Goal: Task Accomplishment & Management: Use online tool/utility

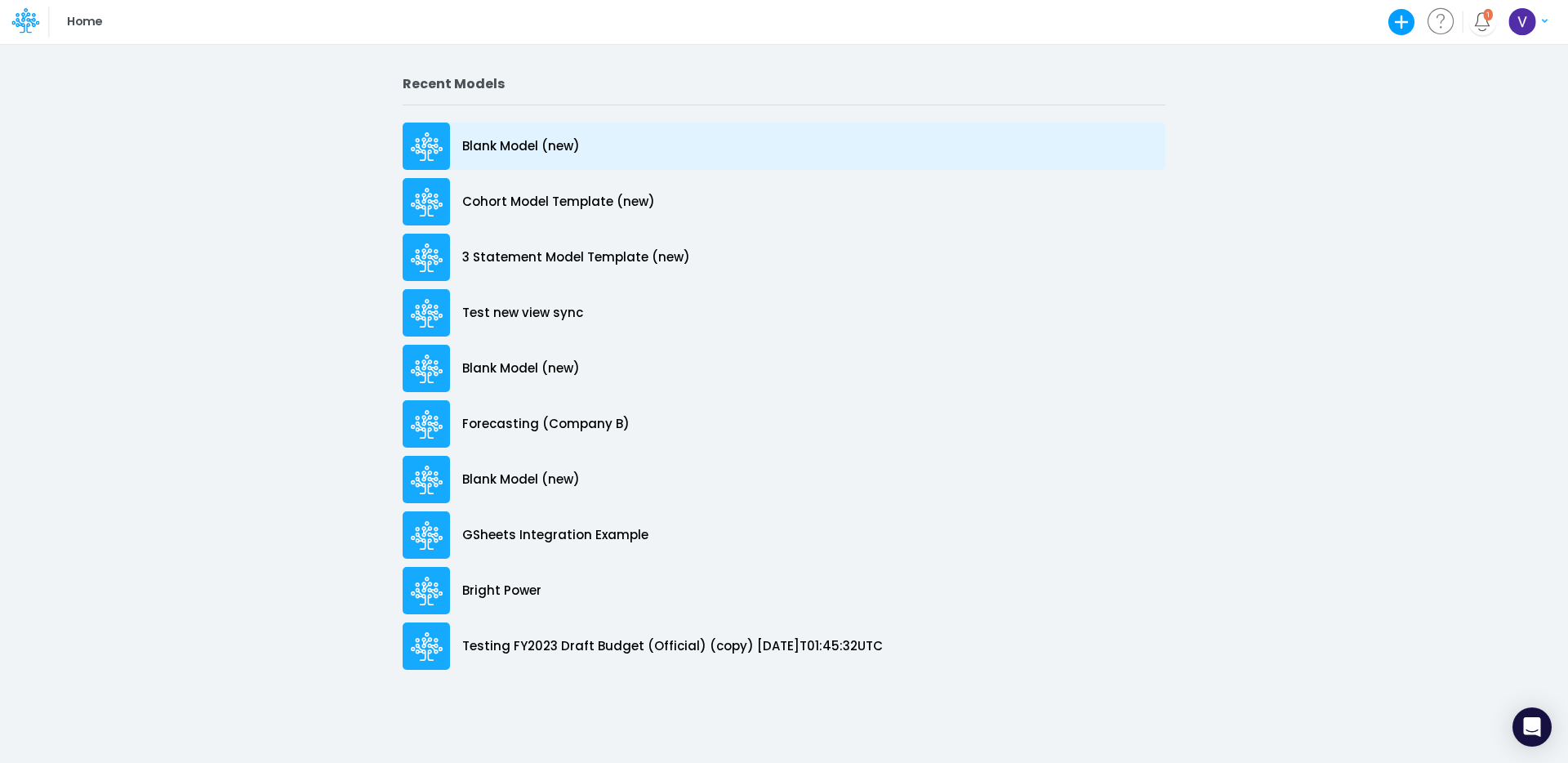
click at [520, 149] on p "Blank Model (new)" at bounding box center [521, 146] width 118 height 19
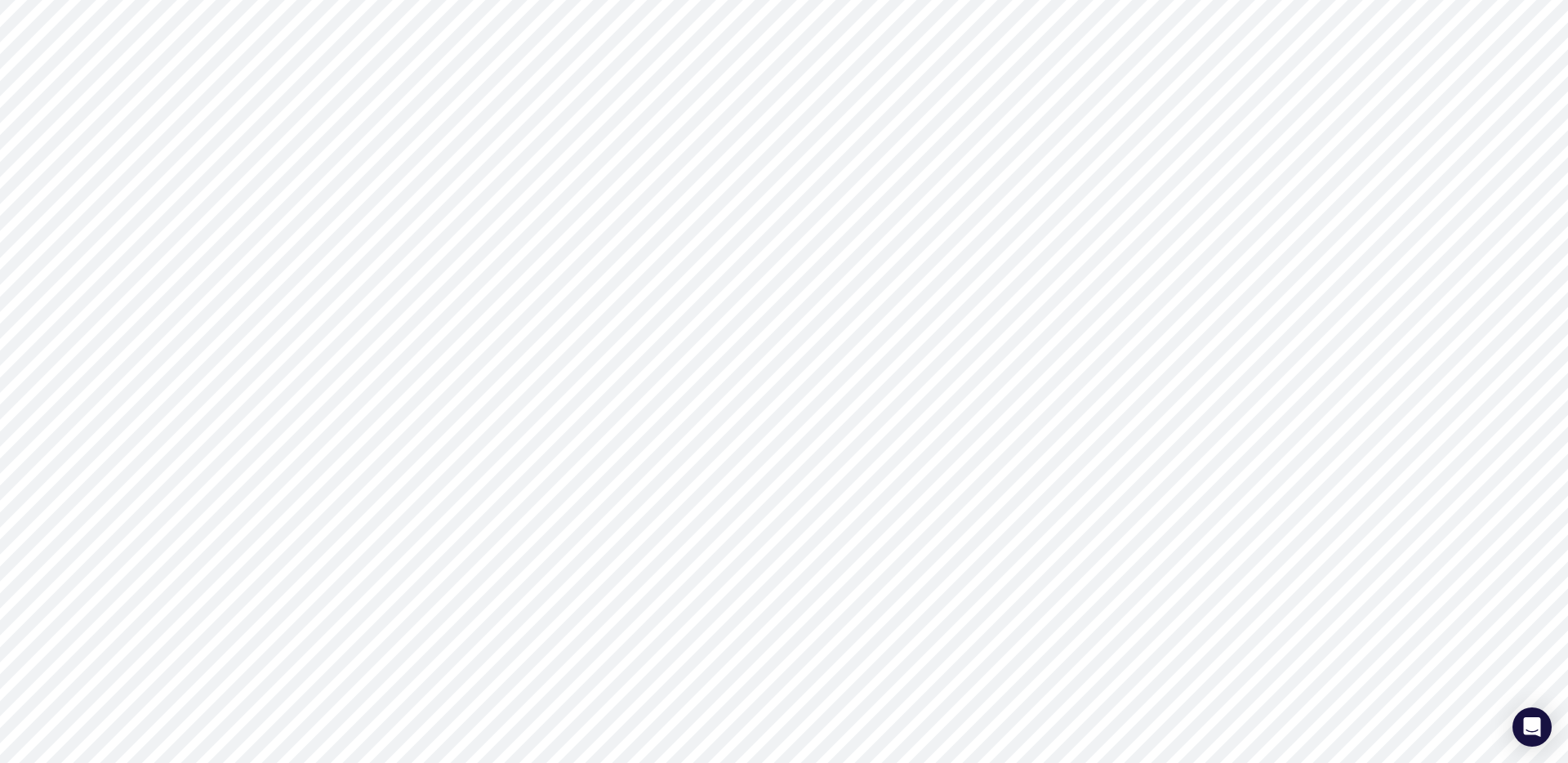
type input "0"
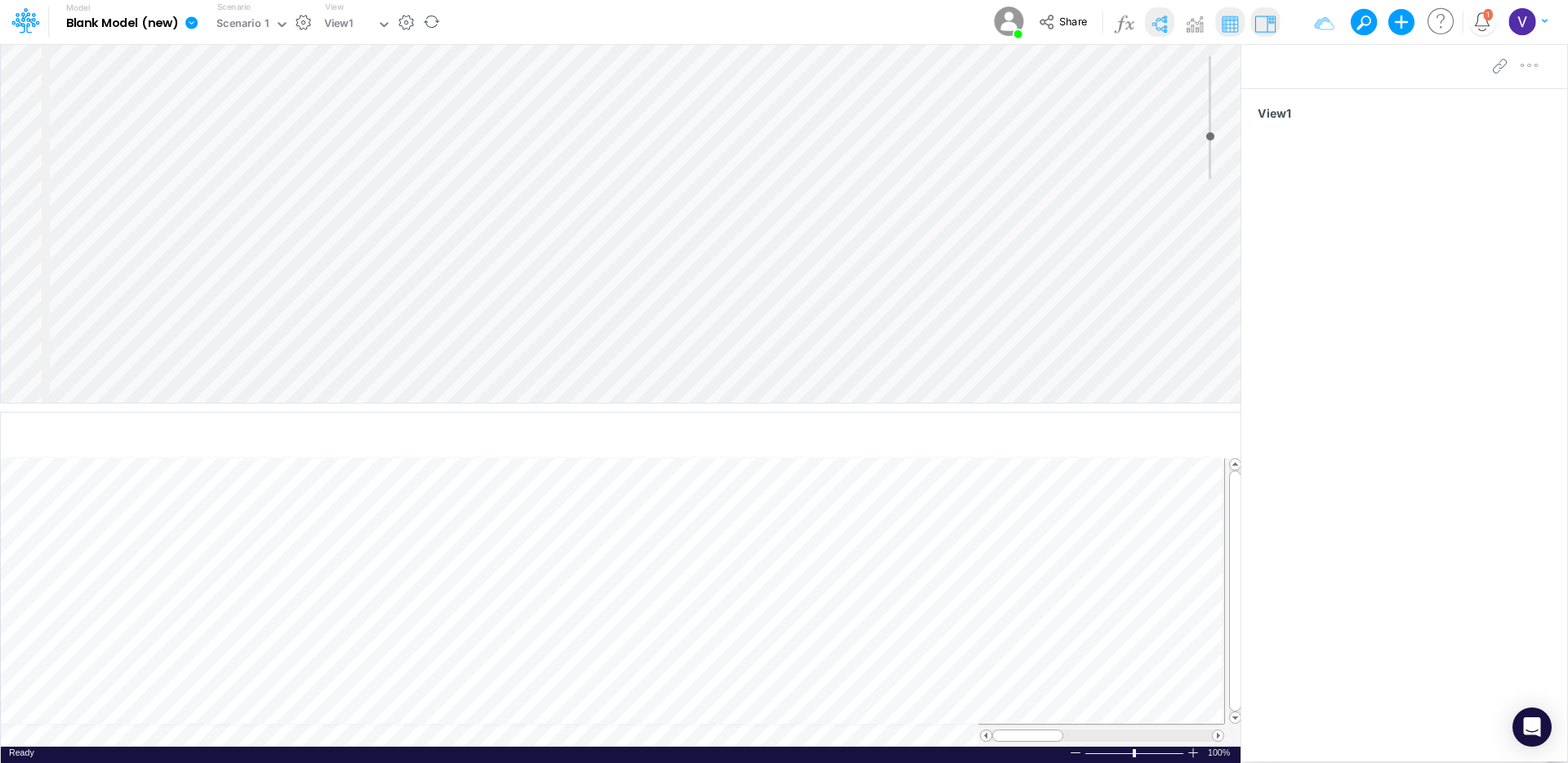
click at [192, 22] on icon at bounding box center [191, 22] width 14 height 14
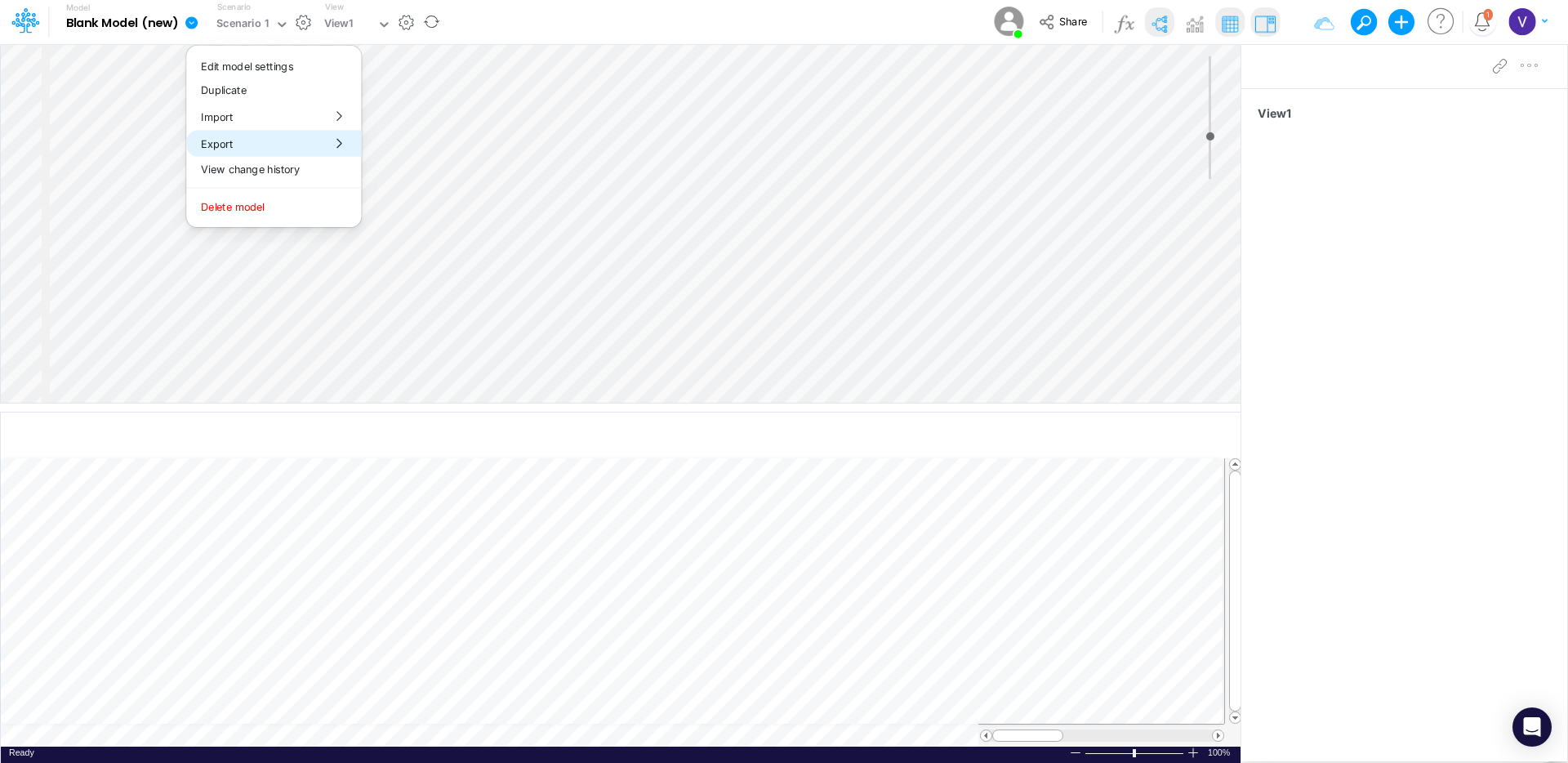
click at [252, 144] on button "Export" at bounding box center [273, 144] width 175 height 27
click at [418, 150] on button "Excel" at bounding box center [449, 152] width 175 height 25
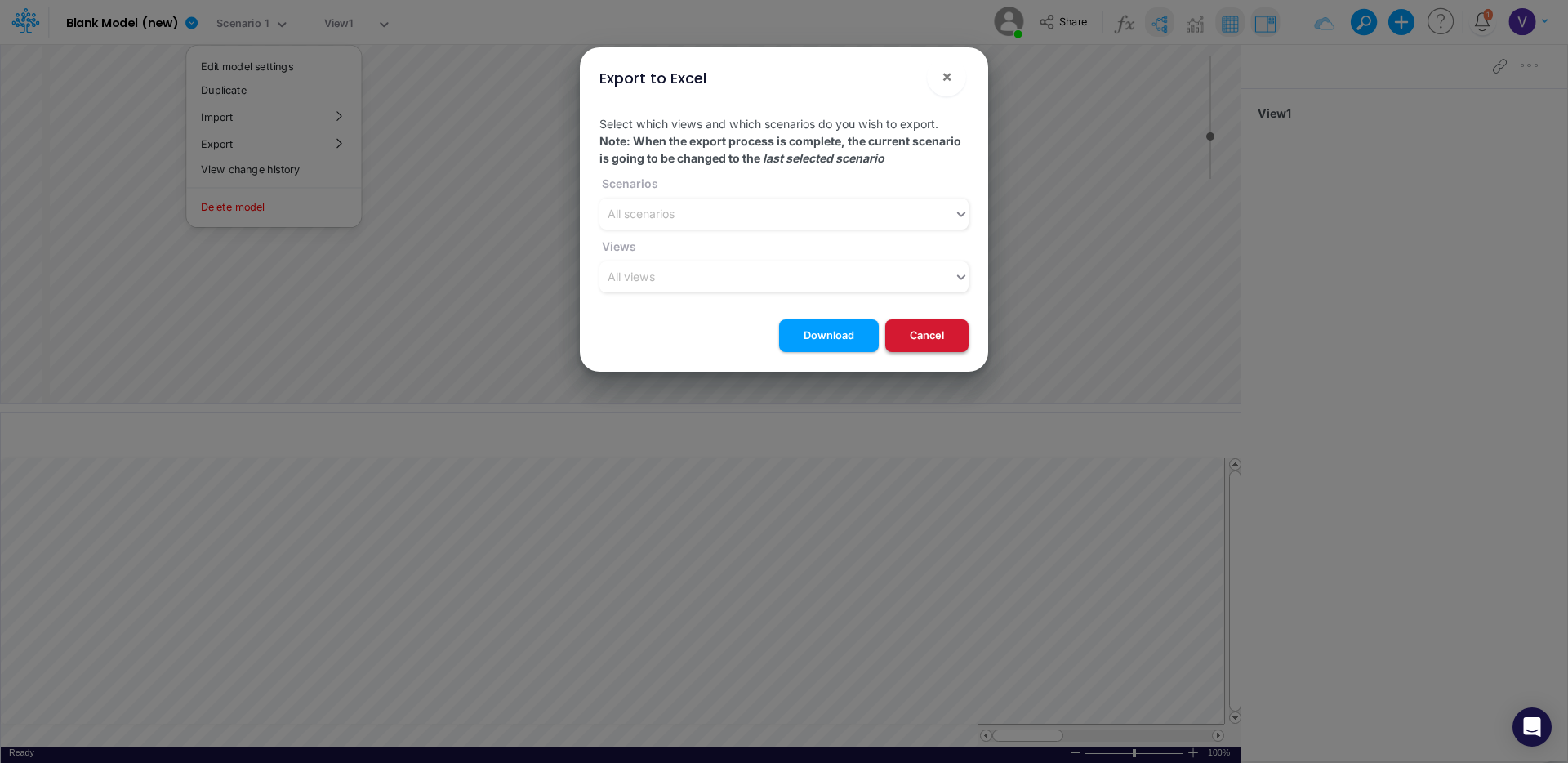
click at [929, 341] on button "Cancel" at bounding box center [926, 334] width 84 height 31
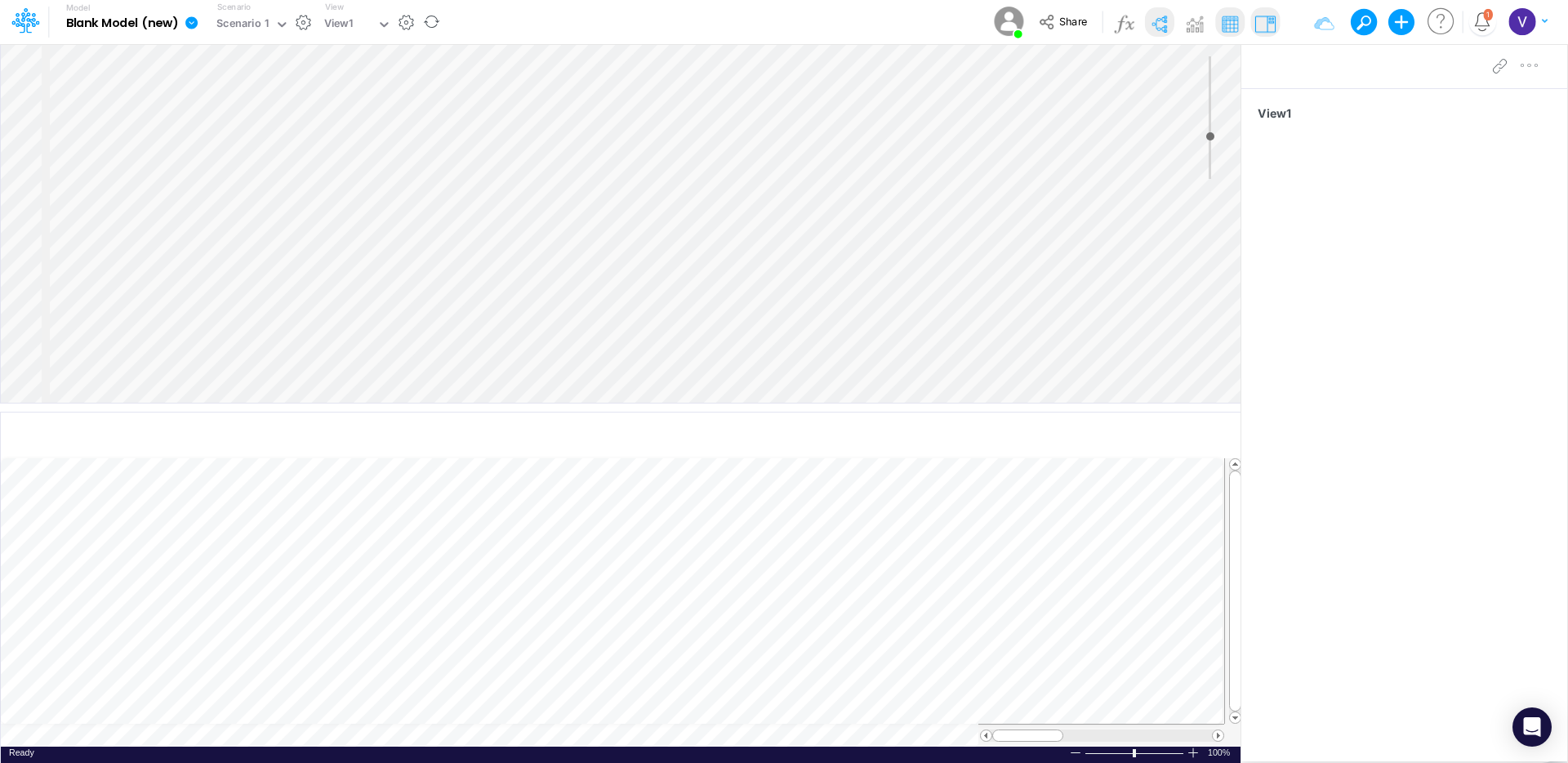
click at [192, 21] on icon at bounding box center [191, 22] width 13 height 13
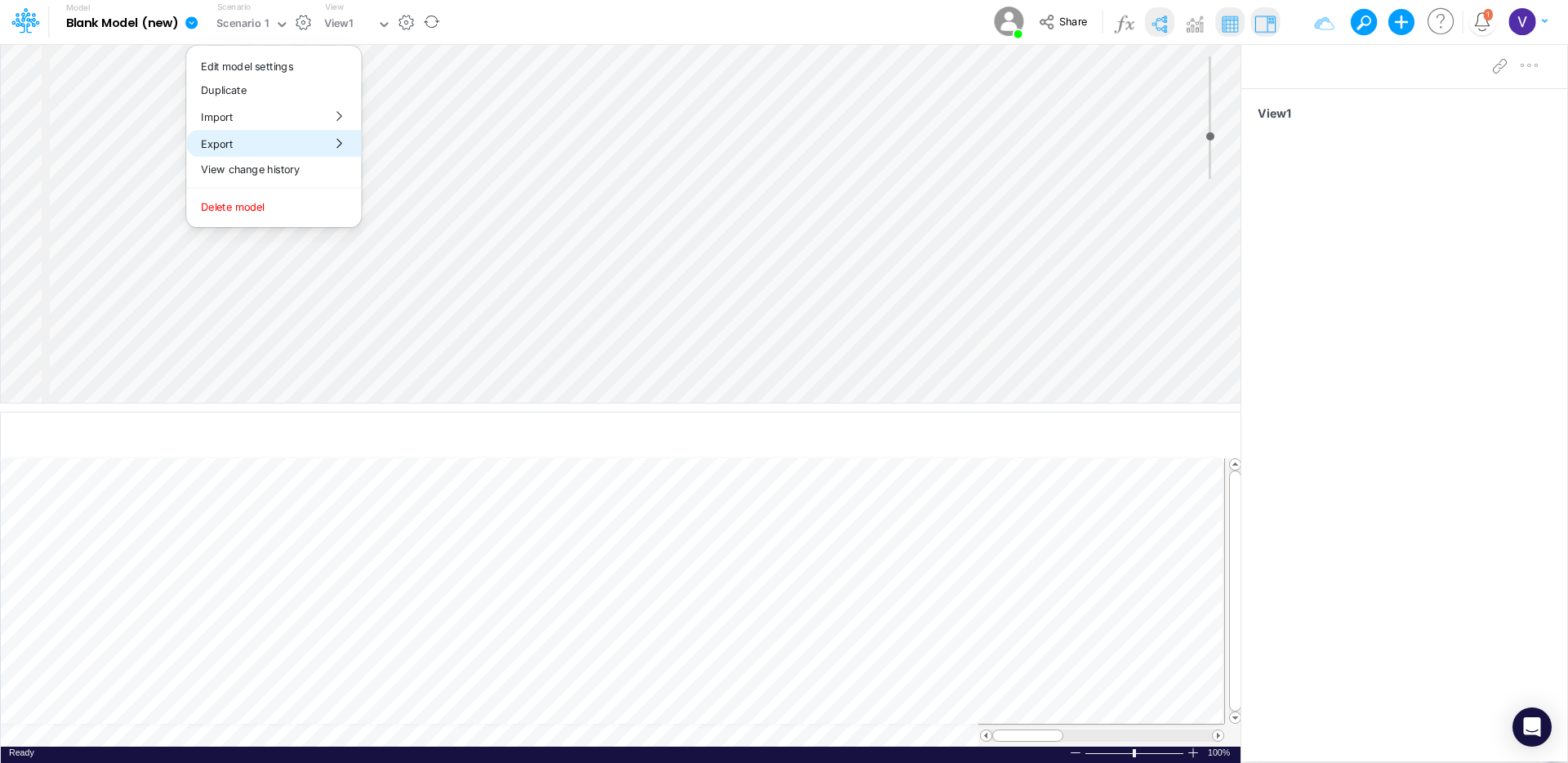
click at [262, 138] on button "Export" at bounding box center [273, 144] width 175 height 27
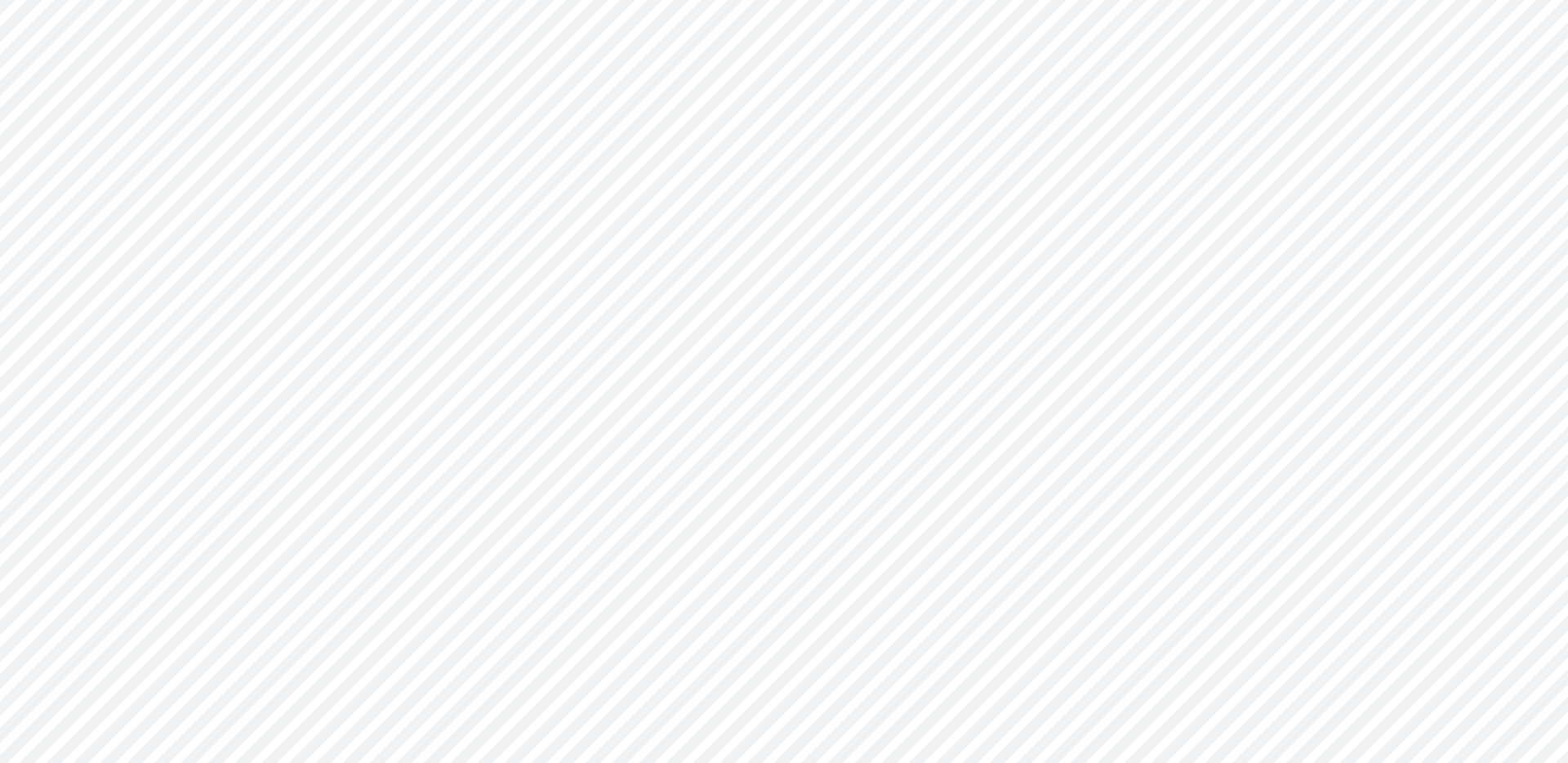
type input "0"
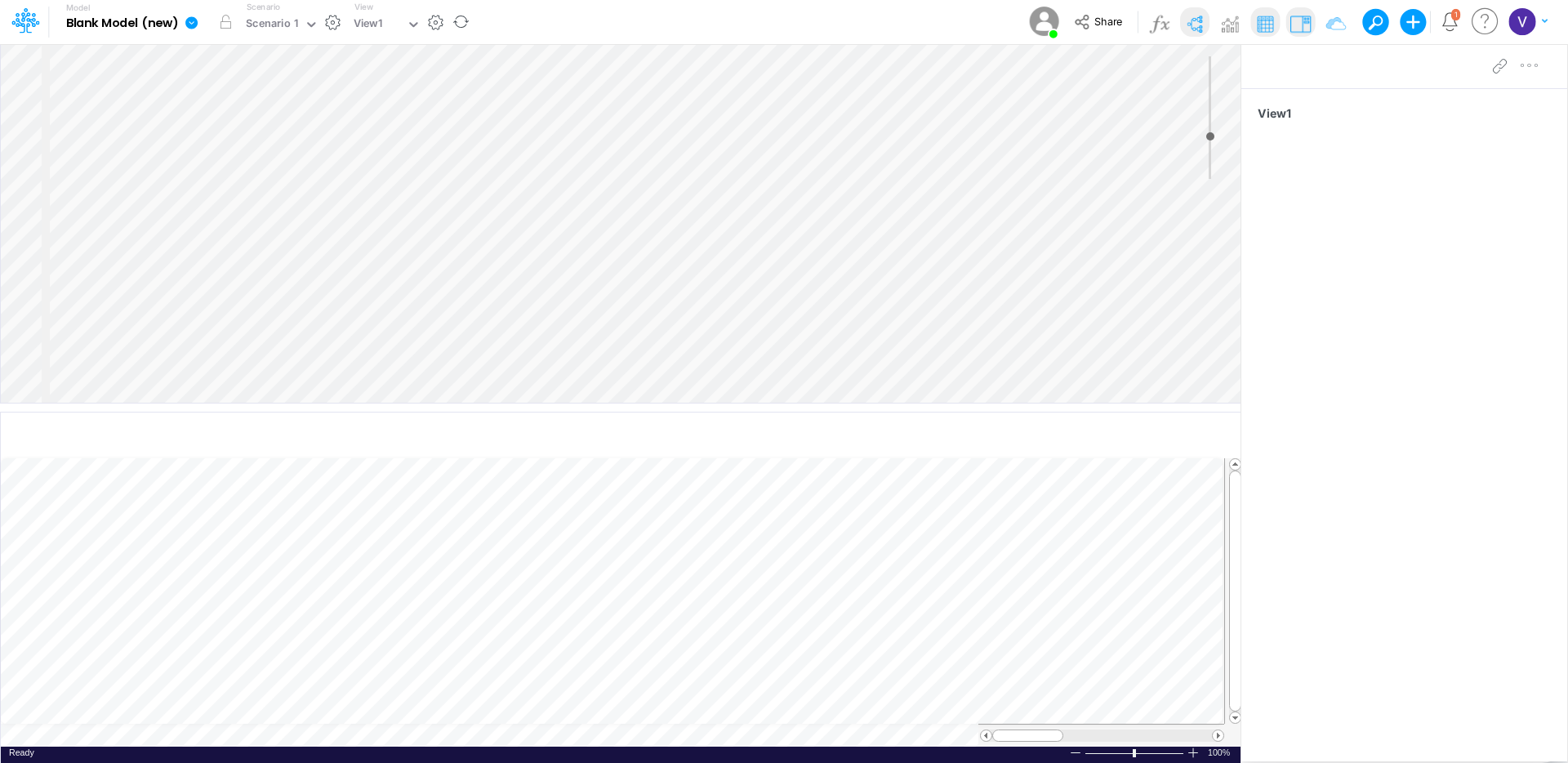
click at [194, 22] on icon at bounding box center [191, 22] width 13 height 13
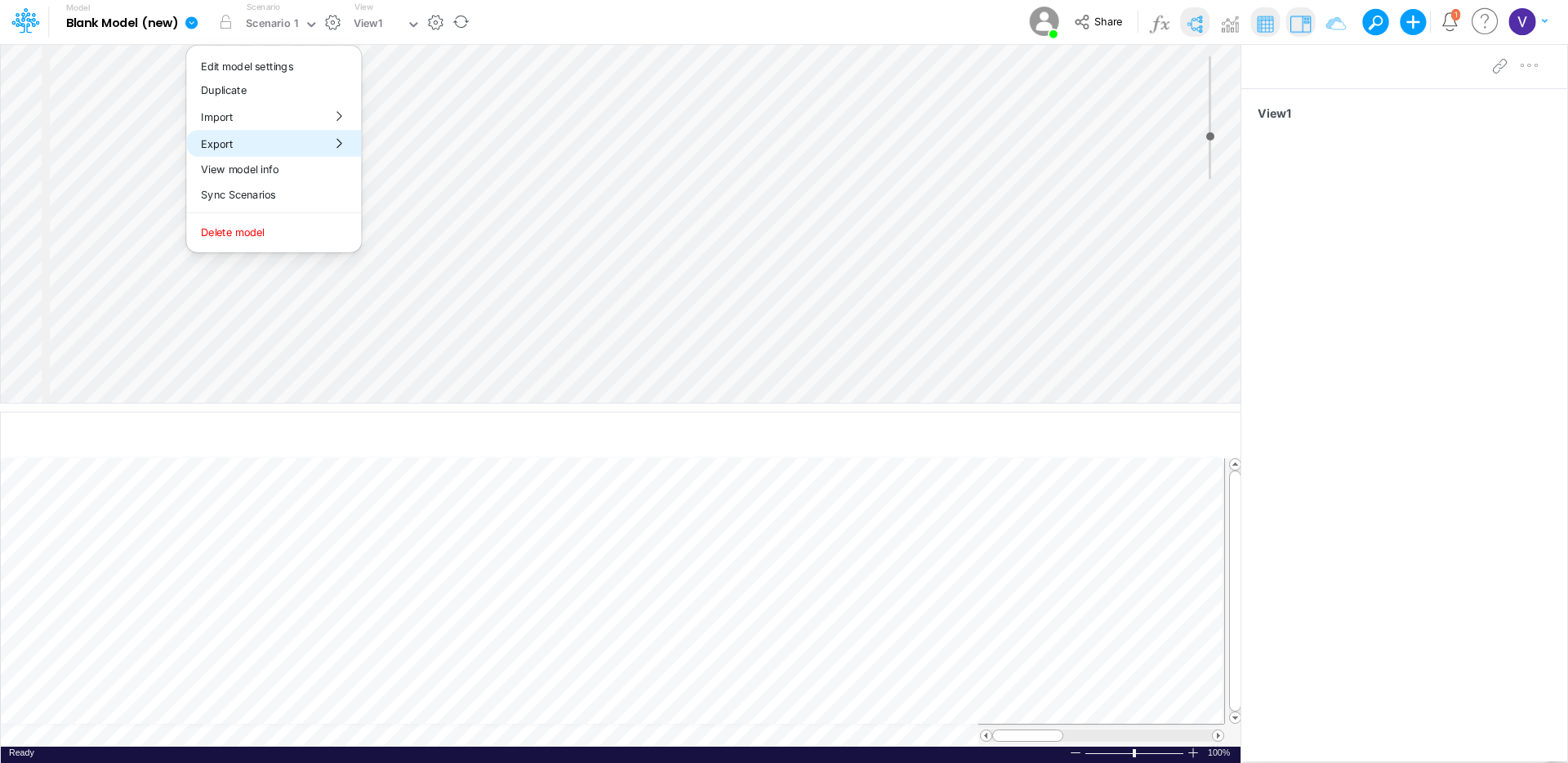
click at [268, 139] on button "Export" at bounding box center [273, 144] width 175 height 27
click at [413, 146] on button "Views" at bounding box center [449, 152] width 175 height 25
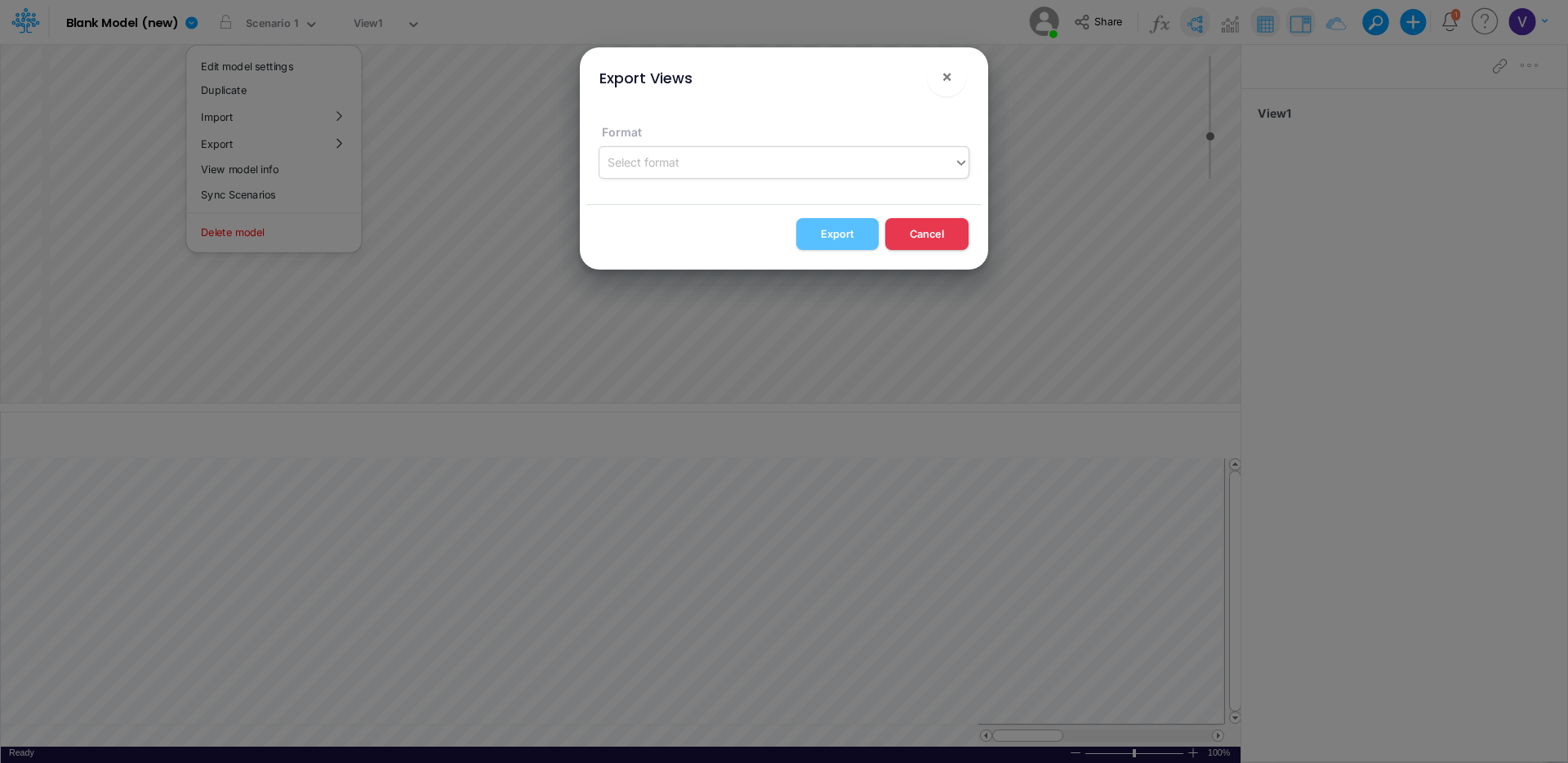
click at [660, 153] on div "Select format" at bounding box center [776, 162] width 355 height 27
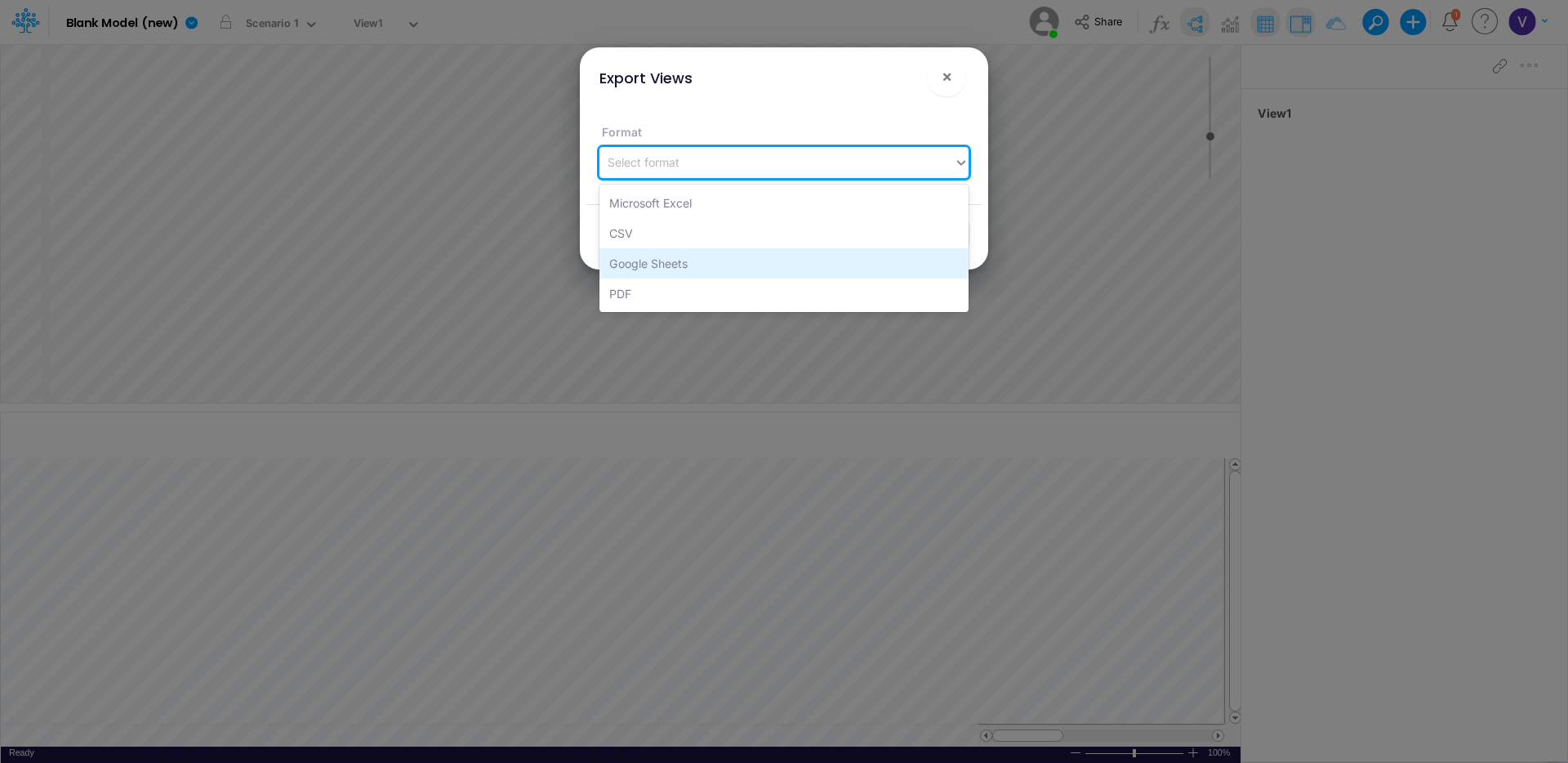
click at [676, 260] on div "Google Sheets" at bounding box center [784, 263] width 369 height 31
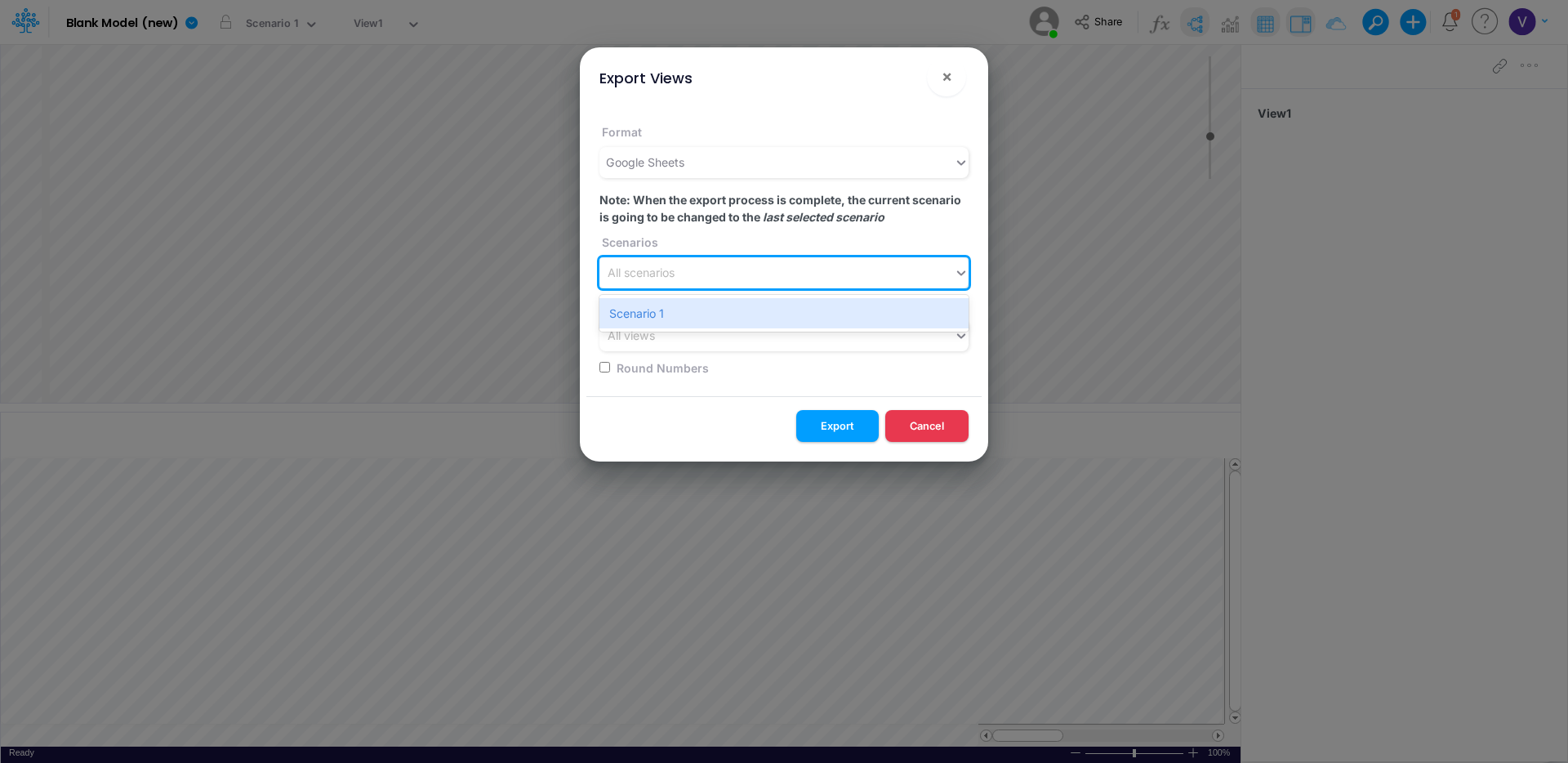
click at [768, 273] on div "All scenarios" at bounding box center [776, 273] width 355 height 27
click at [680, 310] on div "Scenario 1" at bounding box center [784, 314] width 369 height 31
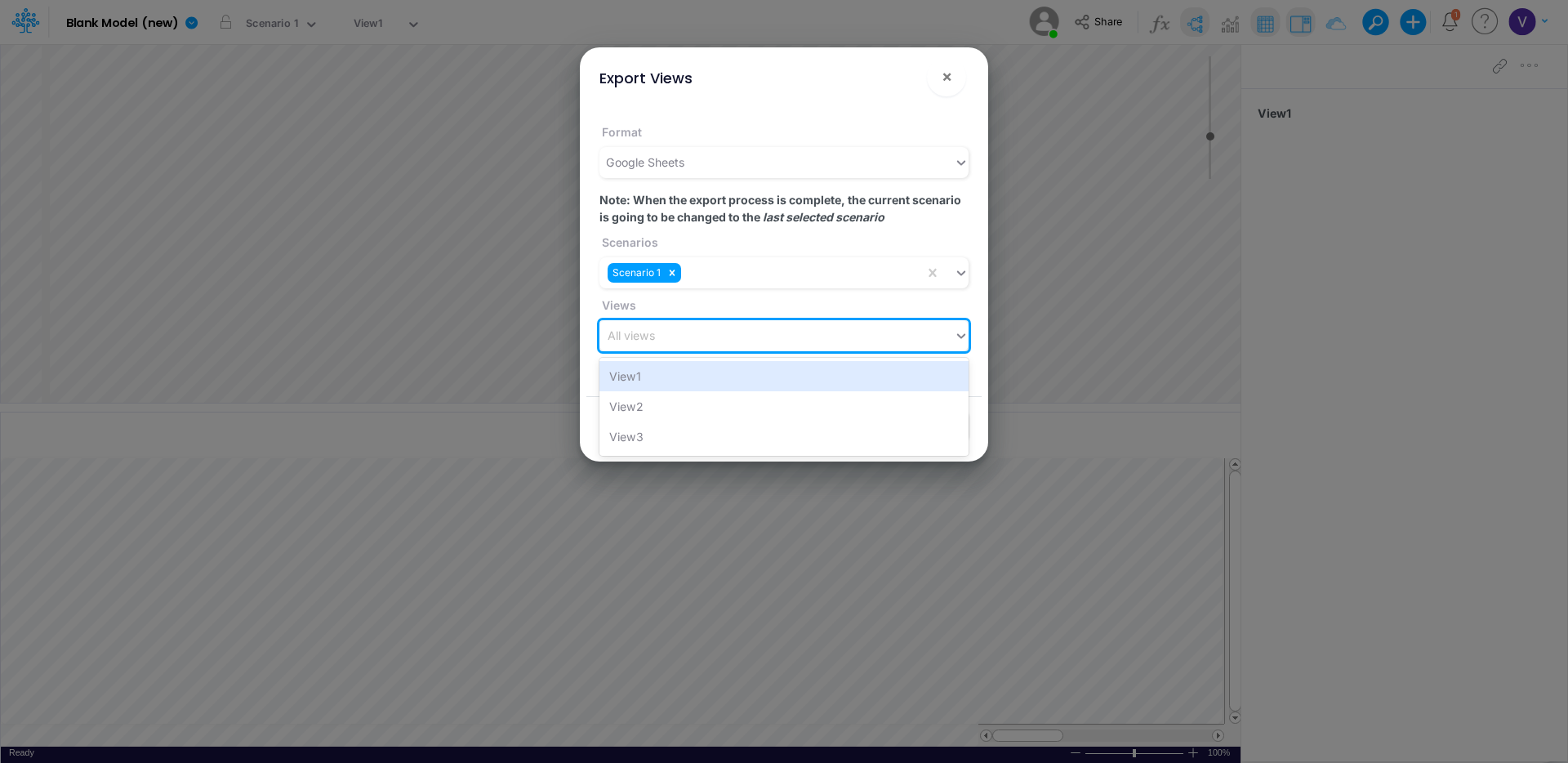
click at [678, 329] on div "All views" at bounding box center [776, 336] width 355 height 27
click at [678, 380] on div "View1" at bounding box center [784, 377] width 369 height 31
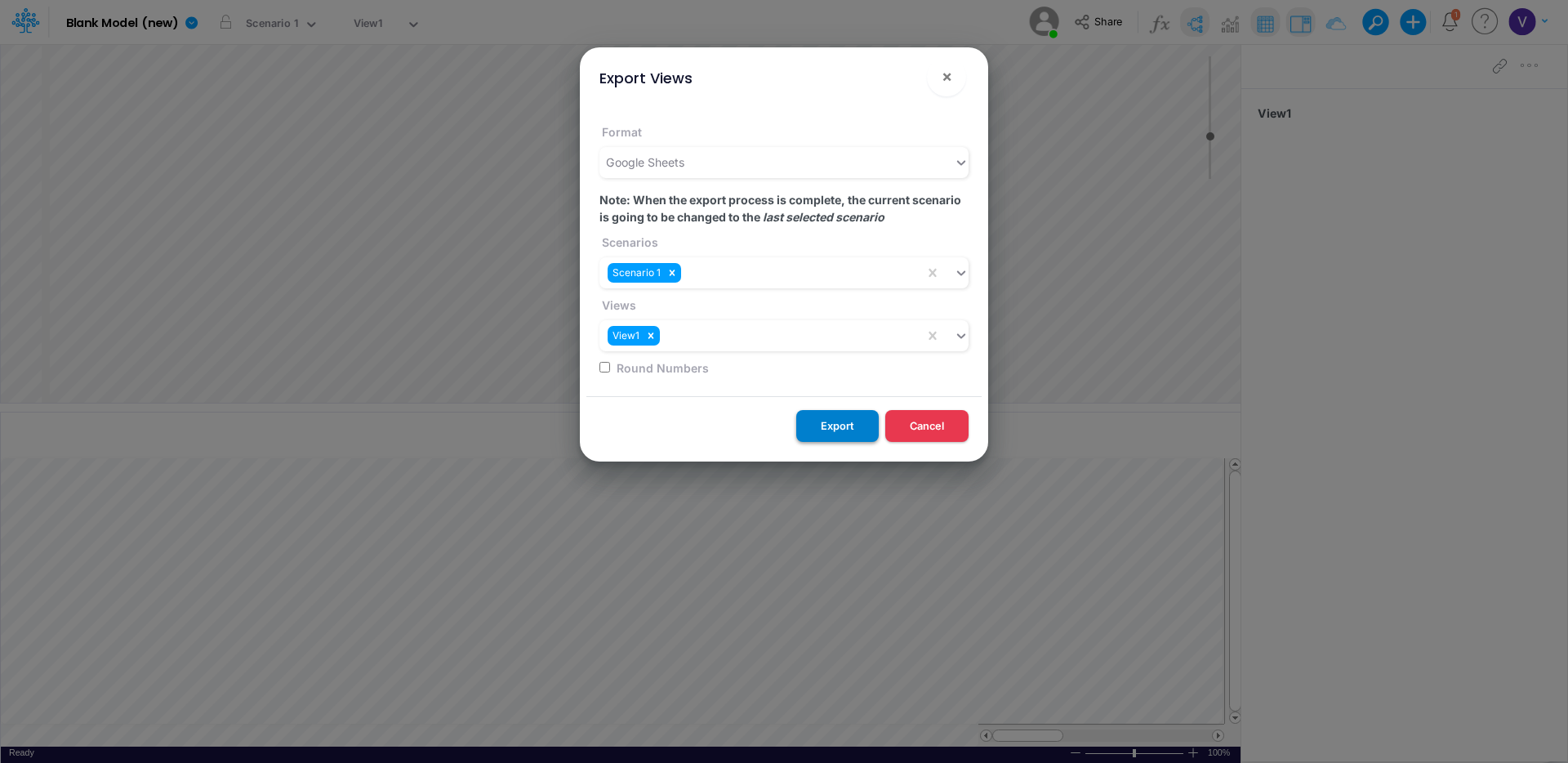
click at [844, 425] on button "Export" at bounding box center [837, 425] width 83 height 31
